Goal: Transaction & Acquisition: Purchase product/service

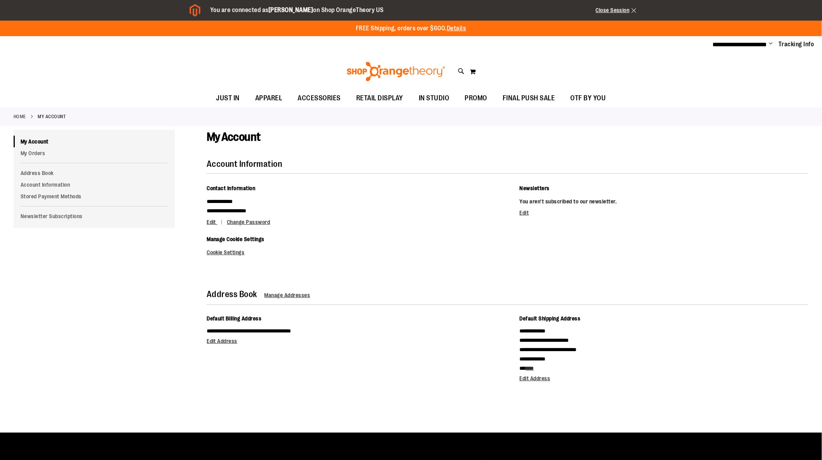
click at [358, 71] on img at bounding box center [396, 71] width 101 height 19
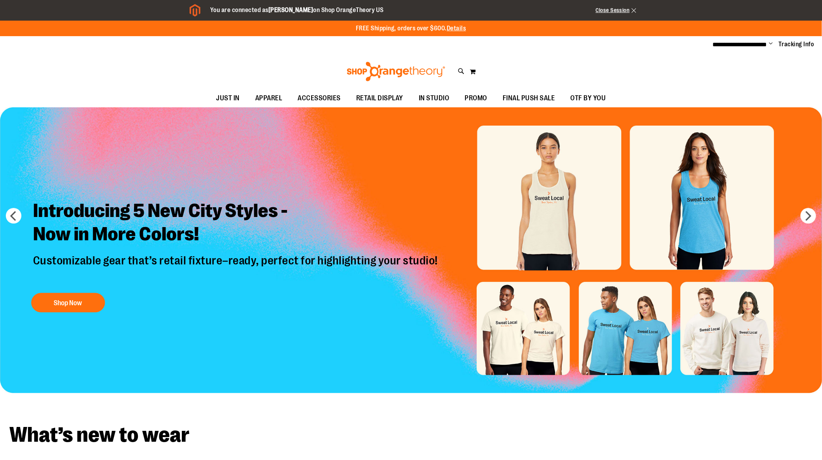
click at [457, 71] on div "Toggle Nav Search Popular Suggestions Advanced Search" at bounding box center [411, 72] width 822 height 36
click at [460, 71] on icon at bounding box center [461, 71] width 7 height 9
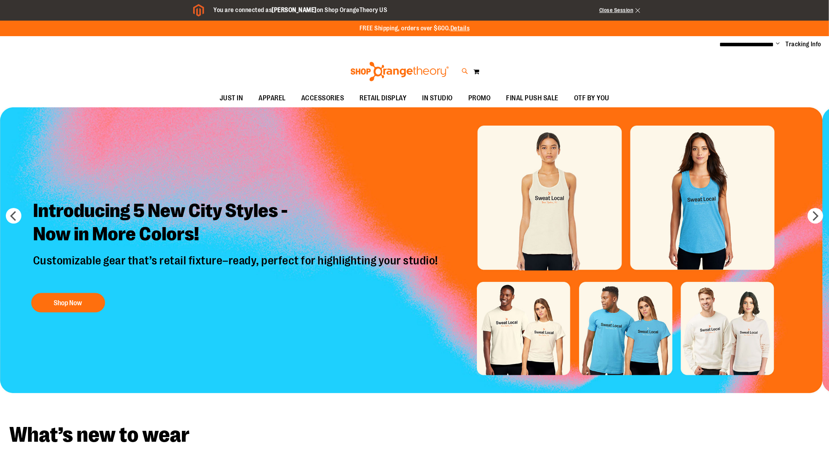
paste input "*********"
type input "*********"
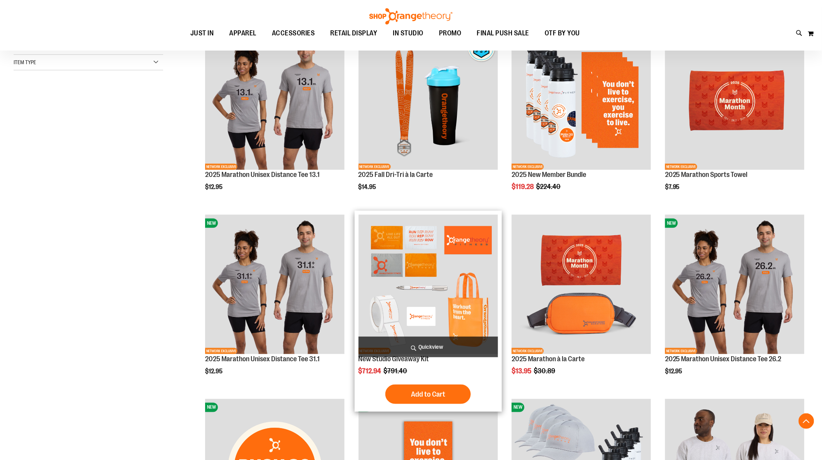
scroll to position [216, 0]
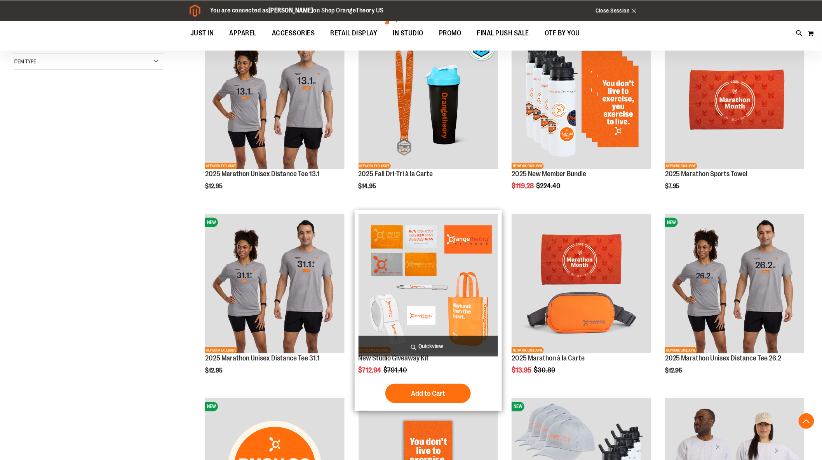
click at [436, 291] on img "product" at bounding box center [429, 284] width 140 height 140
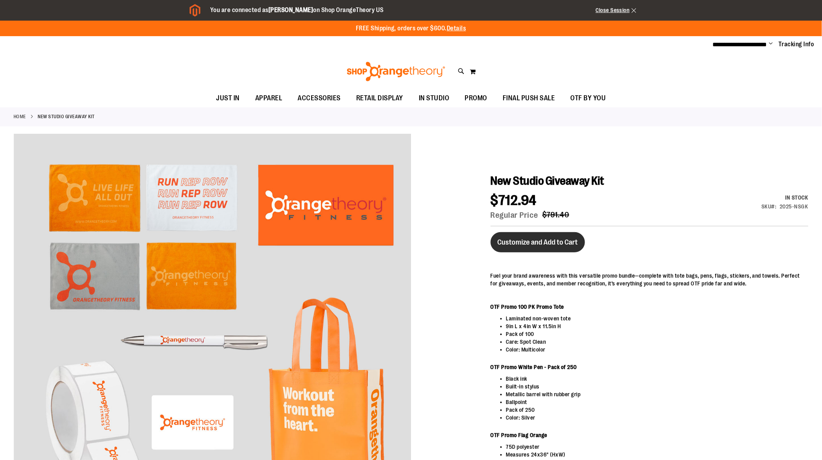
click at [511, 237] on button "Customize and Add to Cart" at bounding box center [538, 242] width 94 height 20
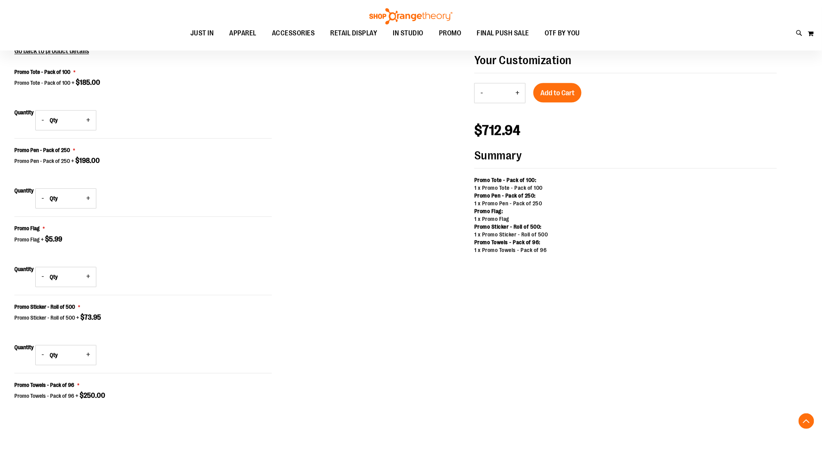
scroll to position [634, 0]
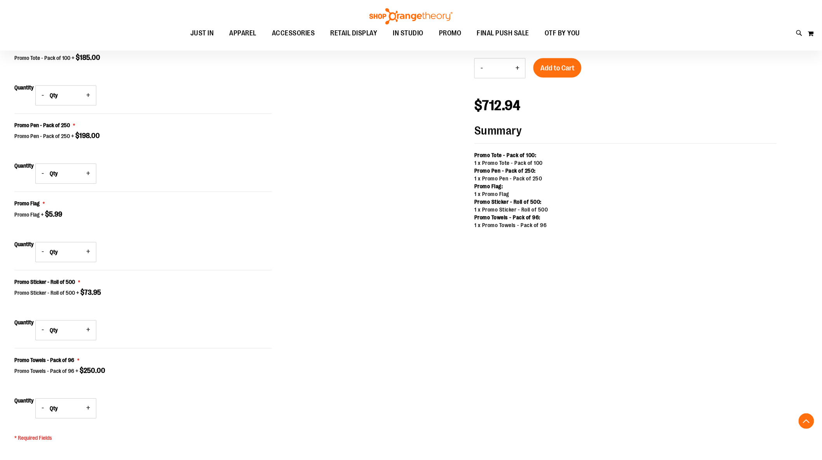
click at [87, 175] on button "+" at bounding box center [88, 173] width 16 height 19
type input "*"
click at [42, 333] on button "-" at bounding box center [43, 329] width 14 height 19
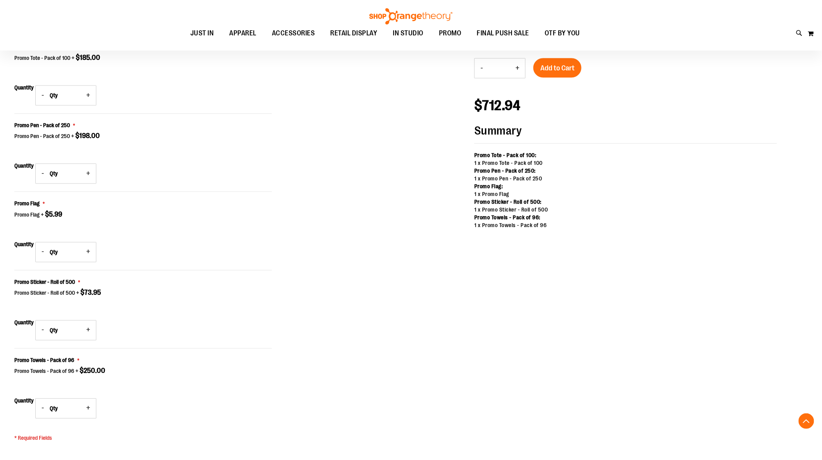
click at [90, 331] on button "+" at bounding box center [88, 329] width 16 height 19
type input "*"
click at [45, 409] on button "-" at bounding box center [43, 407] width 14 height 19
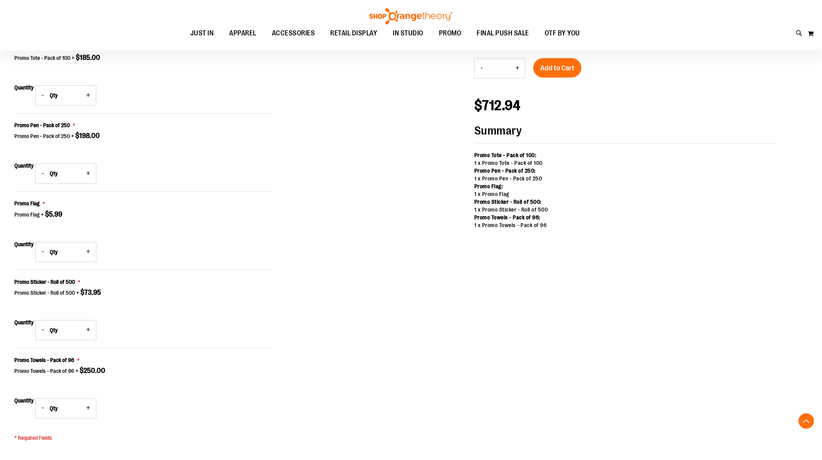
click at [45, 409] on button "-" at bounding box center [43, 407] width 14 height 19
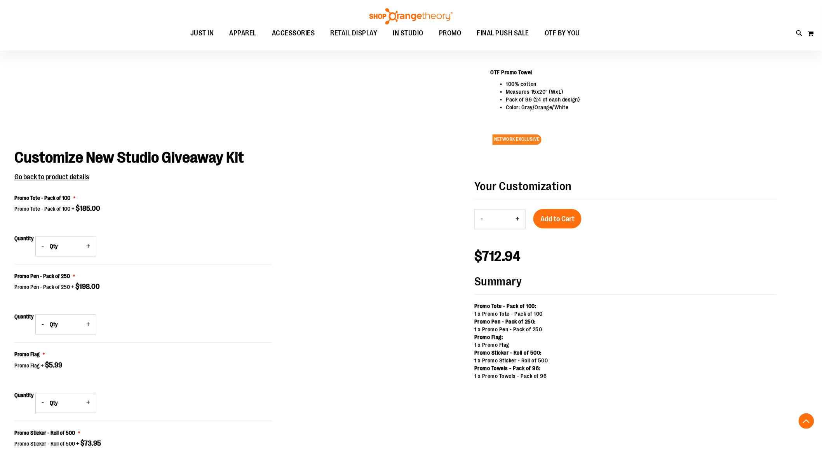
scroll to position [461, 0]
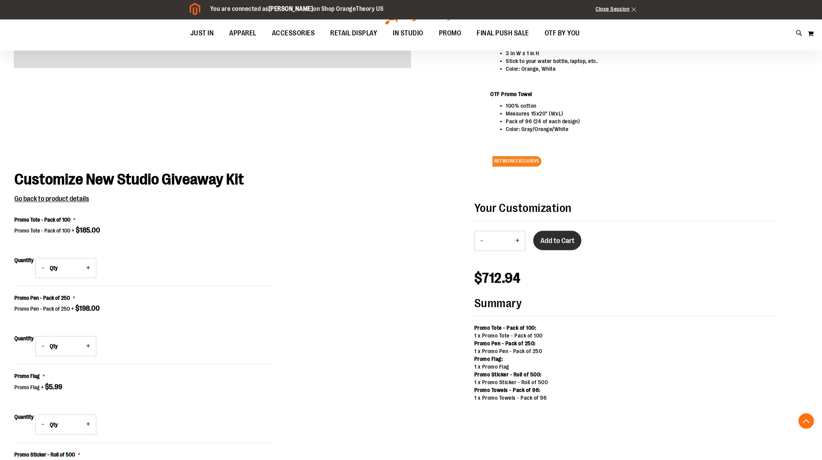
click at [570, 244] on span "Add to Cart" at bounding box center [558, 241] width 34 height 9
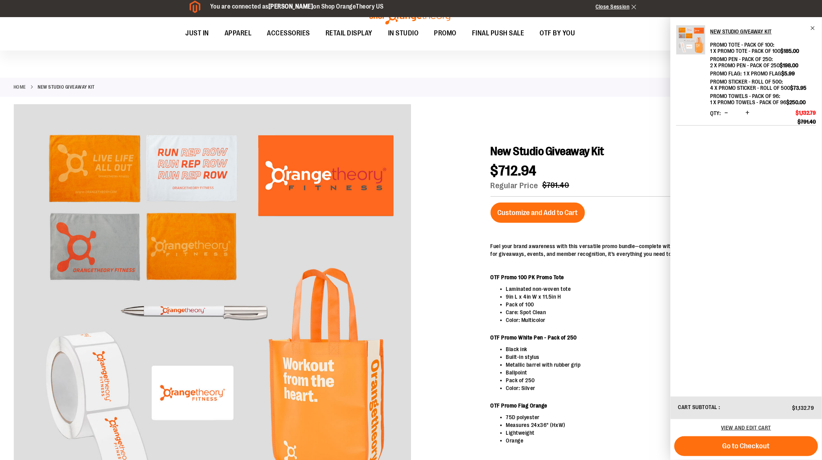
scroll to position [0, 0]
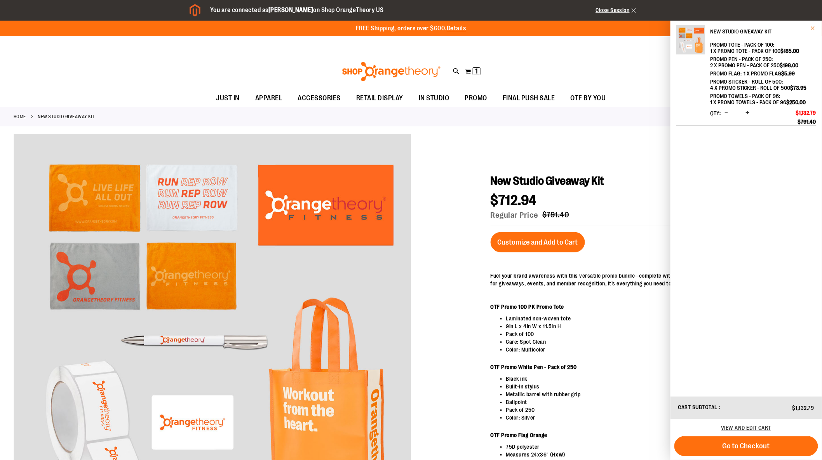
click at [813, 27] on span "Remove item" at bounding box center [814, 28] width 6 height 6
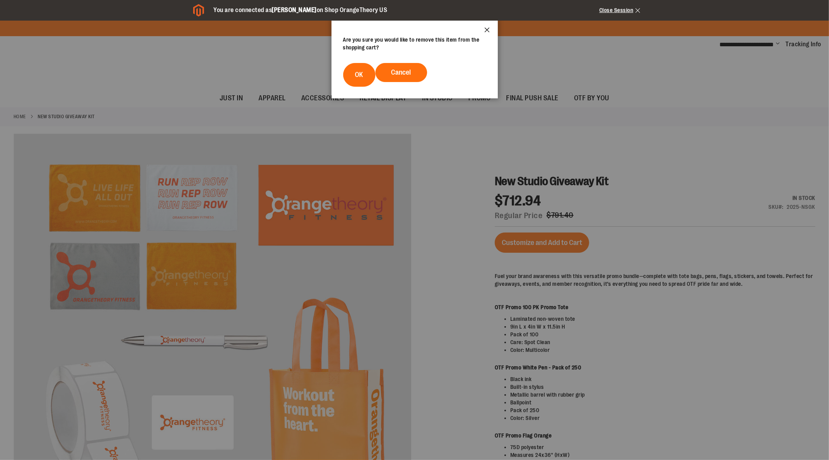
click at [487, 27] on button "Close" at bounding box center [487, 32] width 21 height 26
